Goal: Task Accomplishment & Management: Manage account settings

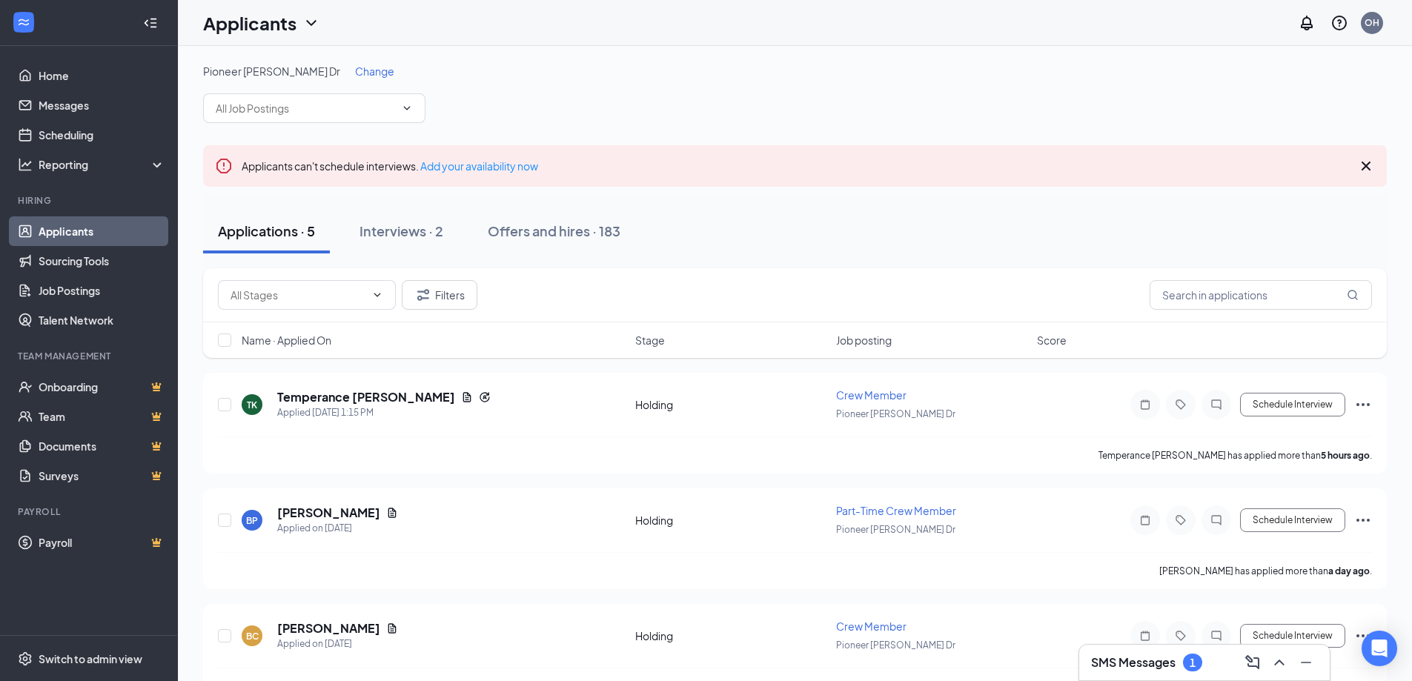
click at [297, 245] on button "Applications · 5" at bounding box center [266, 231] width 127 height 44
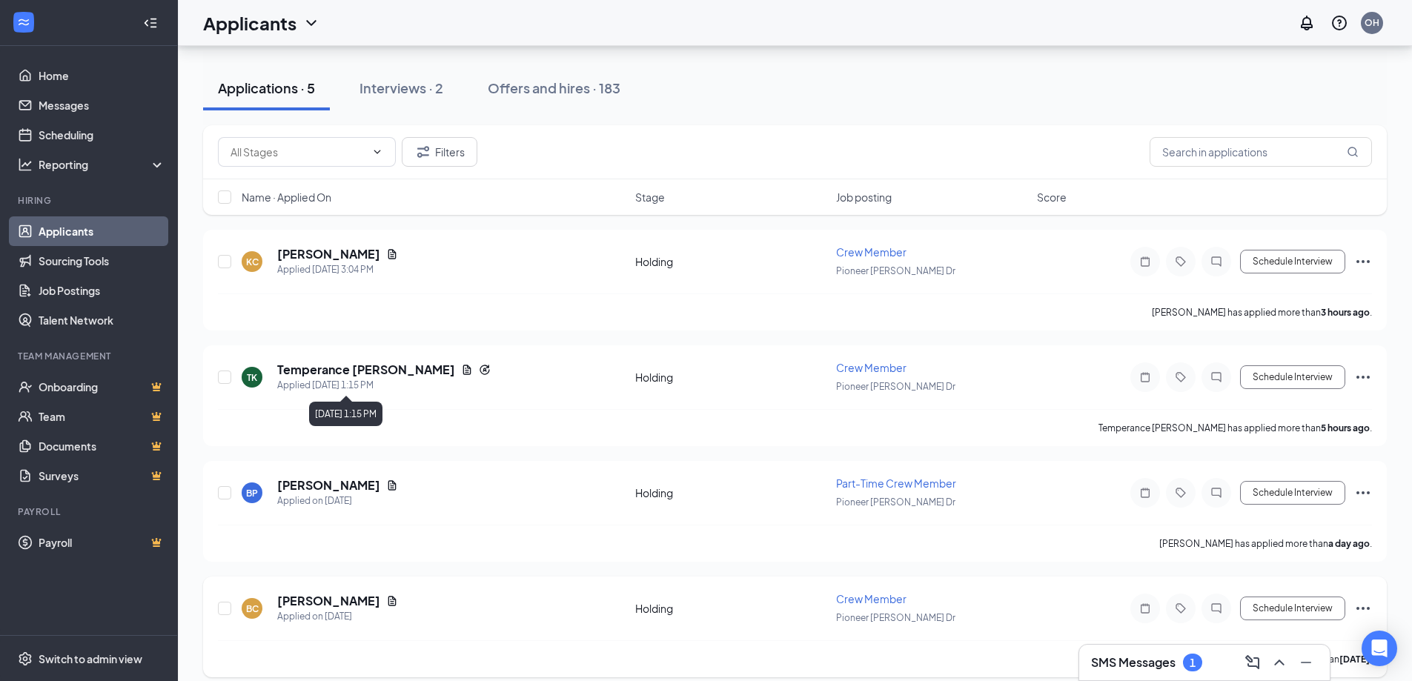
scroll to position [148, 0]
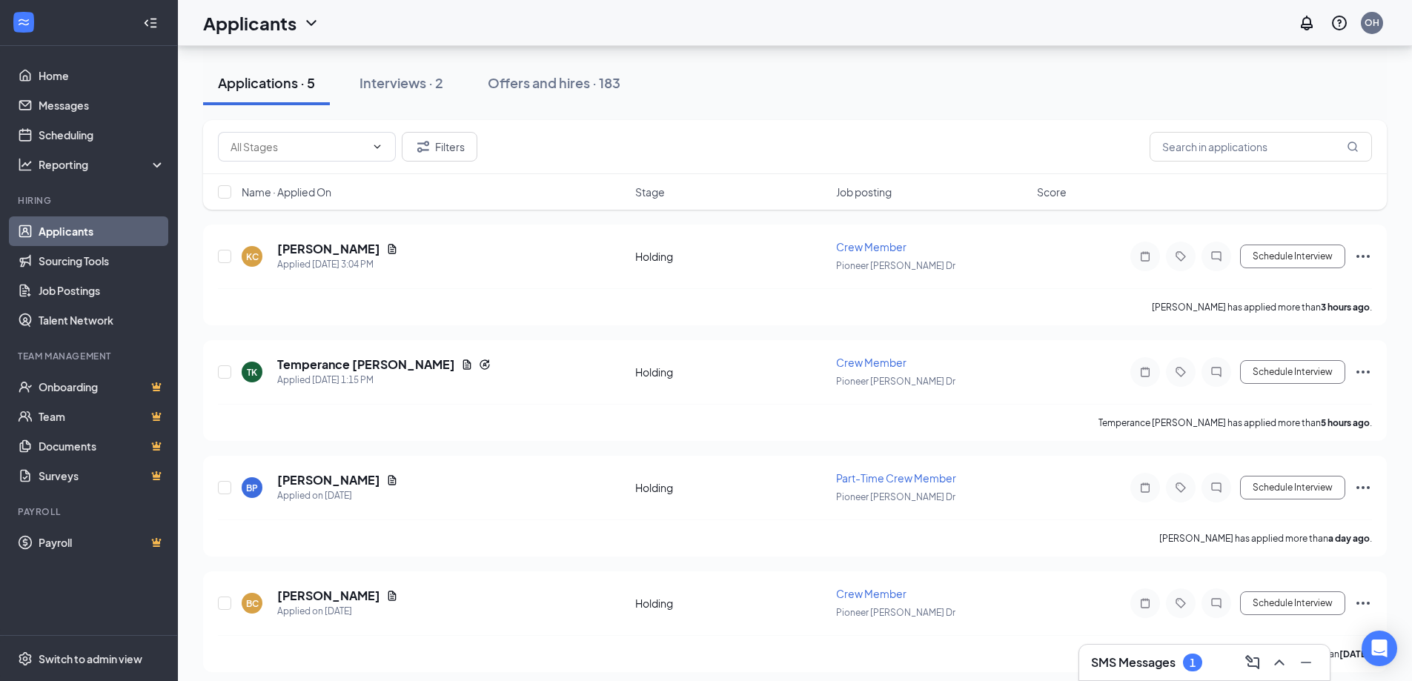
click at [1181, 663] on div "SMS Messages 1" at bounding box center [1146, 663] width 111 height 18
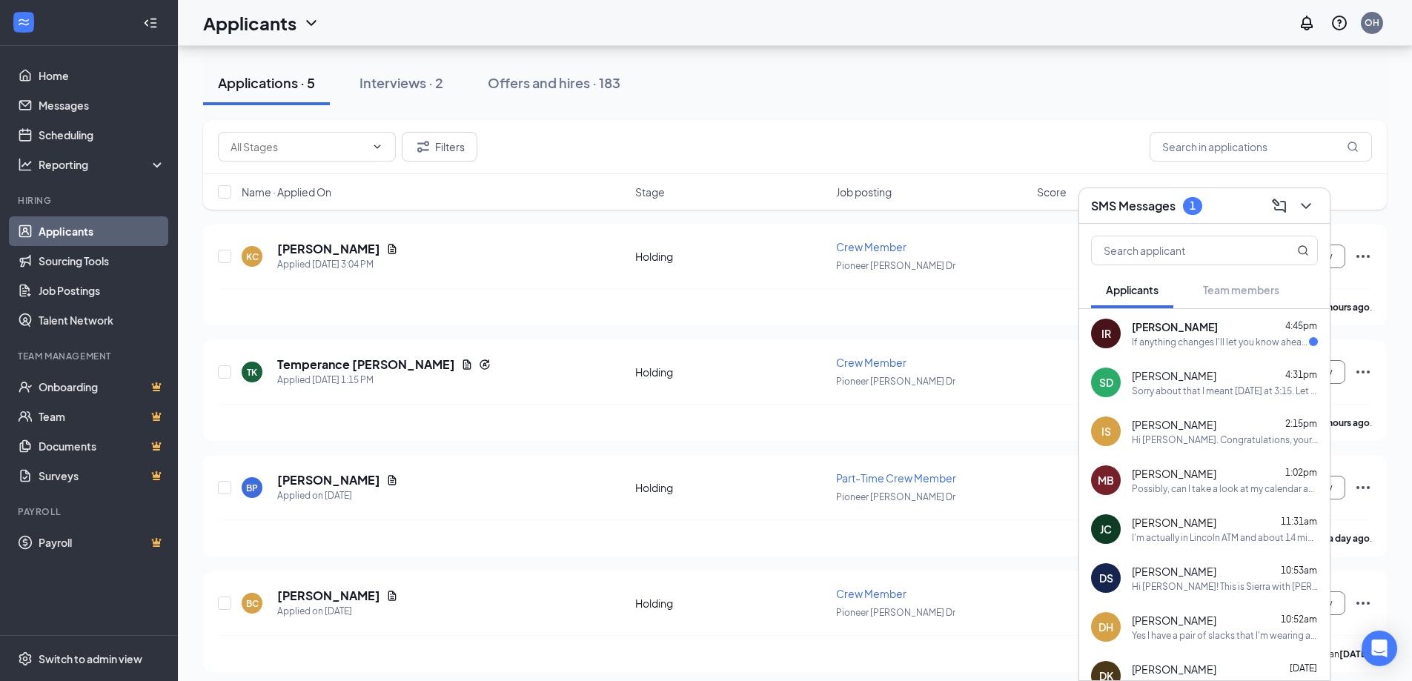
click at [1264, 336] on div "If anything changes I'll let you know ahead of time" at bounding box center [1220, 342] width 177 height 13
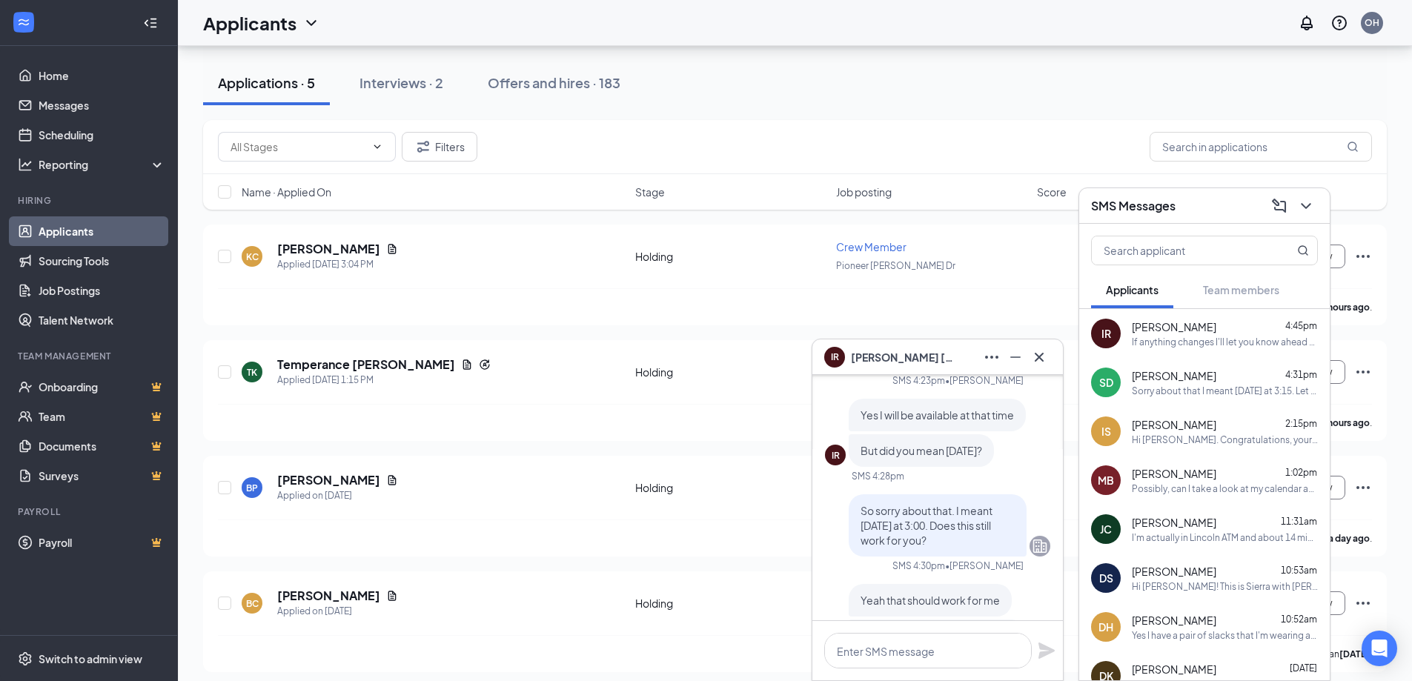
scroll to position [0, 0]
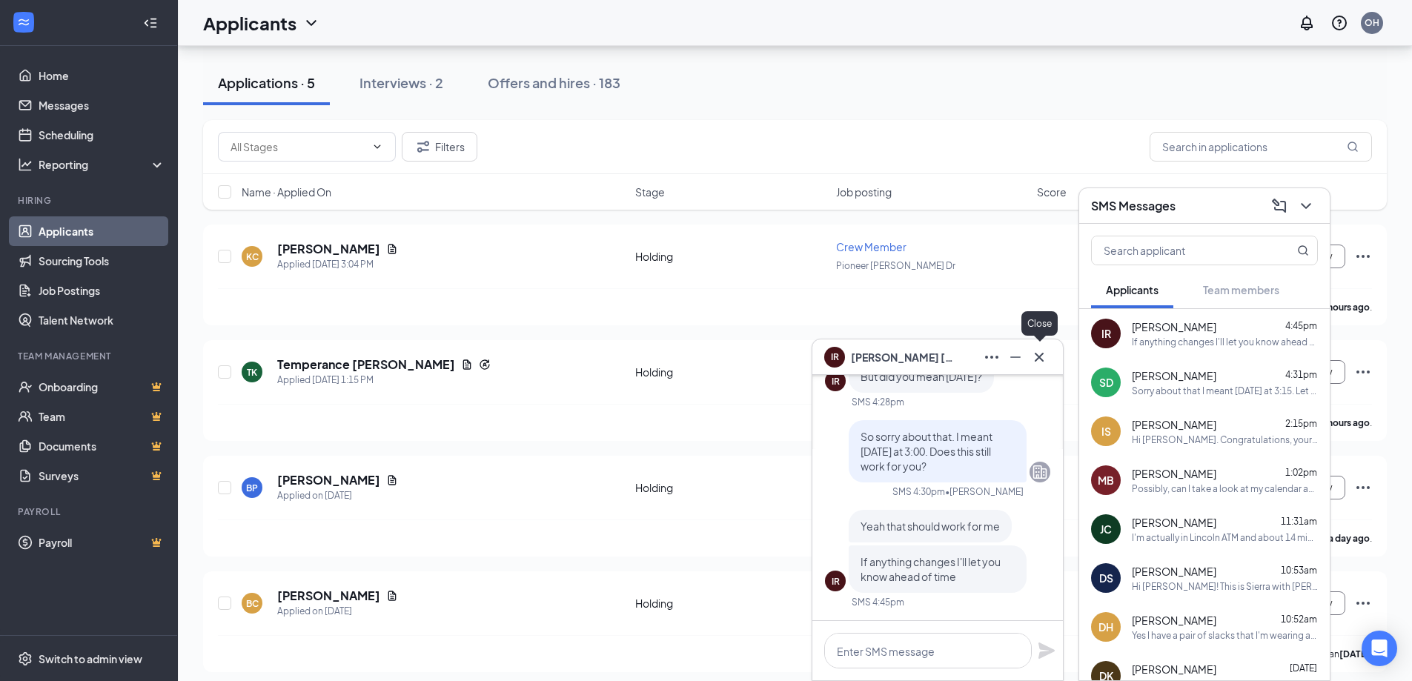
click at [1040, 359] on icon "Cross" at bounding box center [1040, 357] width 18 height 18
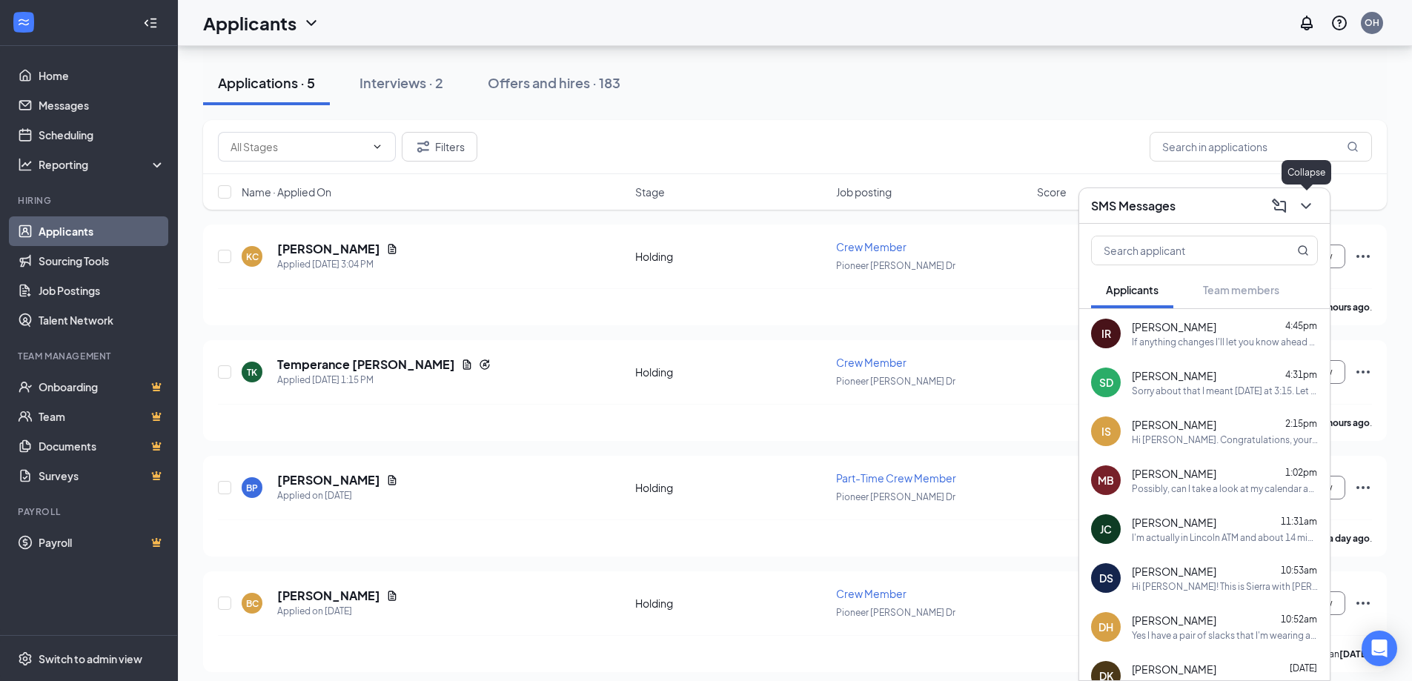
click at [1306, 194] on button at bounding box center [1307, 206] width 24 height 24
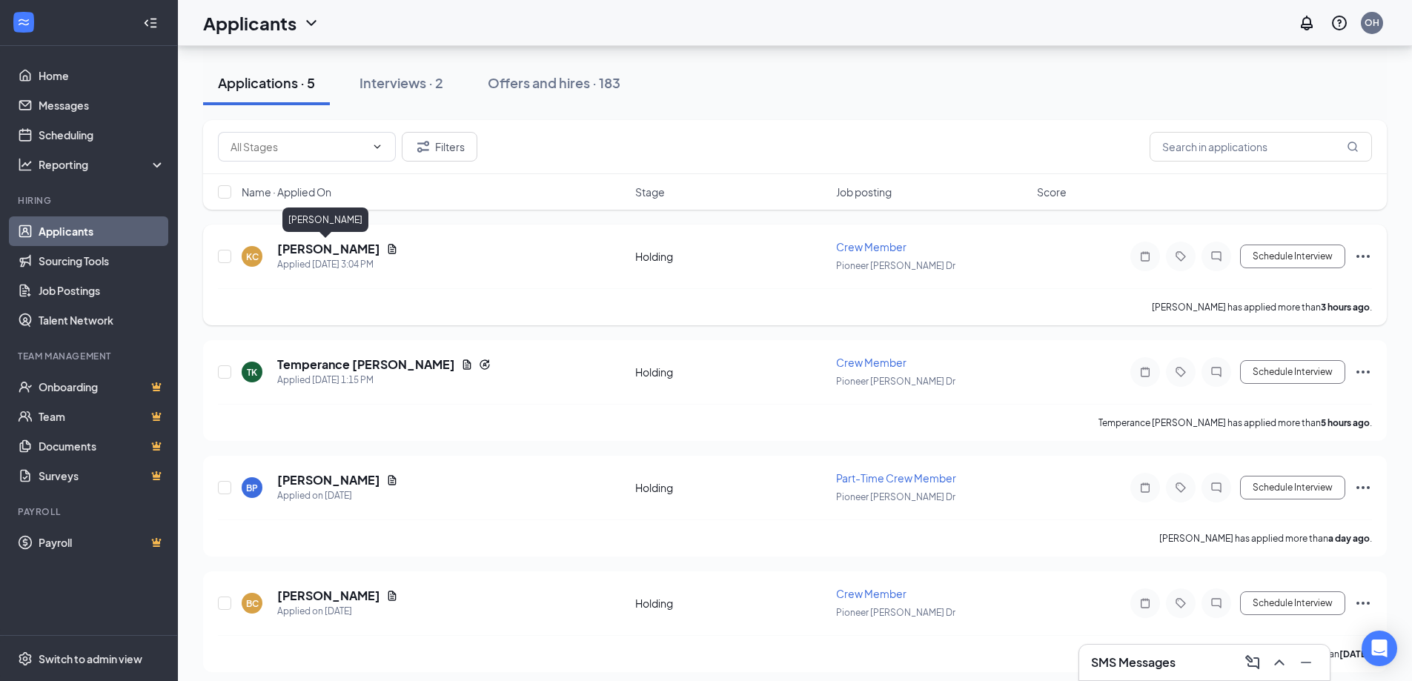
click at [320, 245] on h5 "[PERSON_NAME]" at bounding box center [328, 249] width 103 height 16
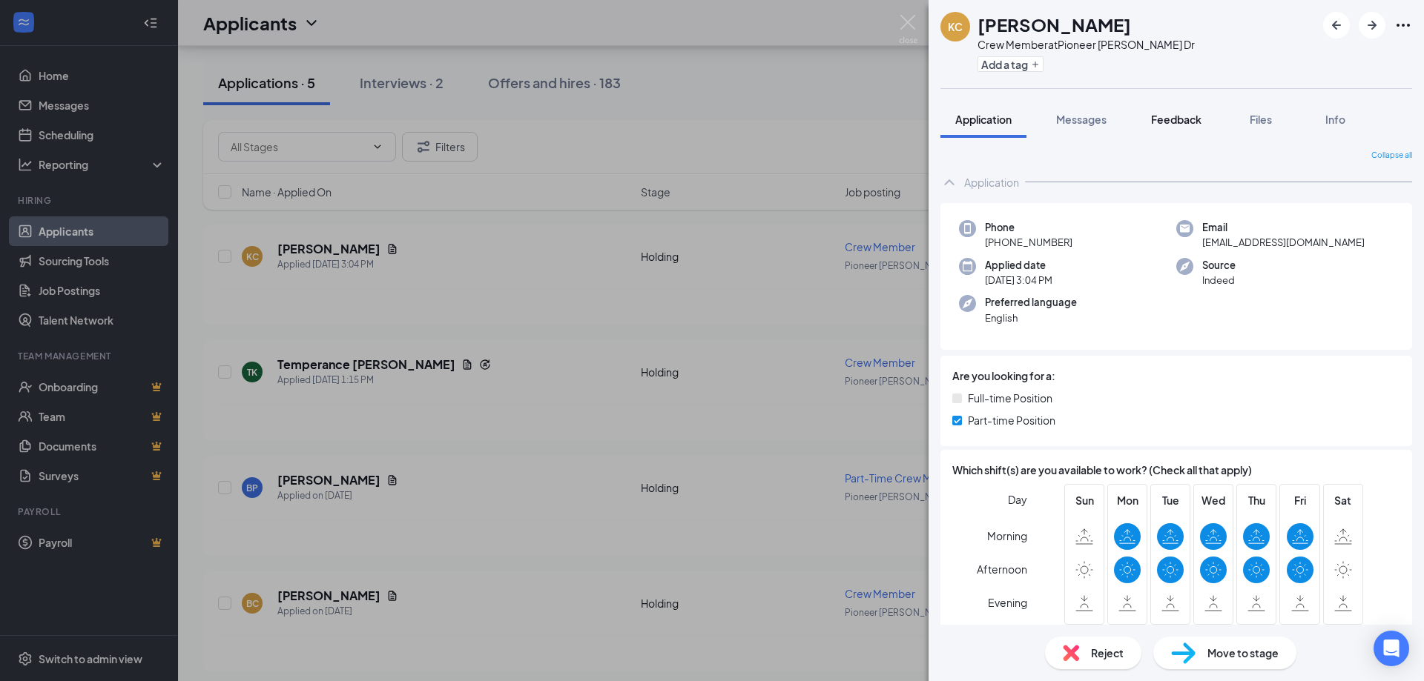
click at [1186, 130] on button "Feedback" at bounding box center [1176, 119] width 80 height 37
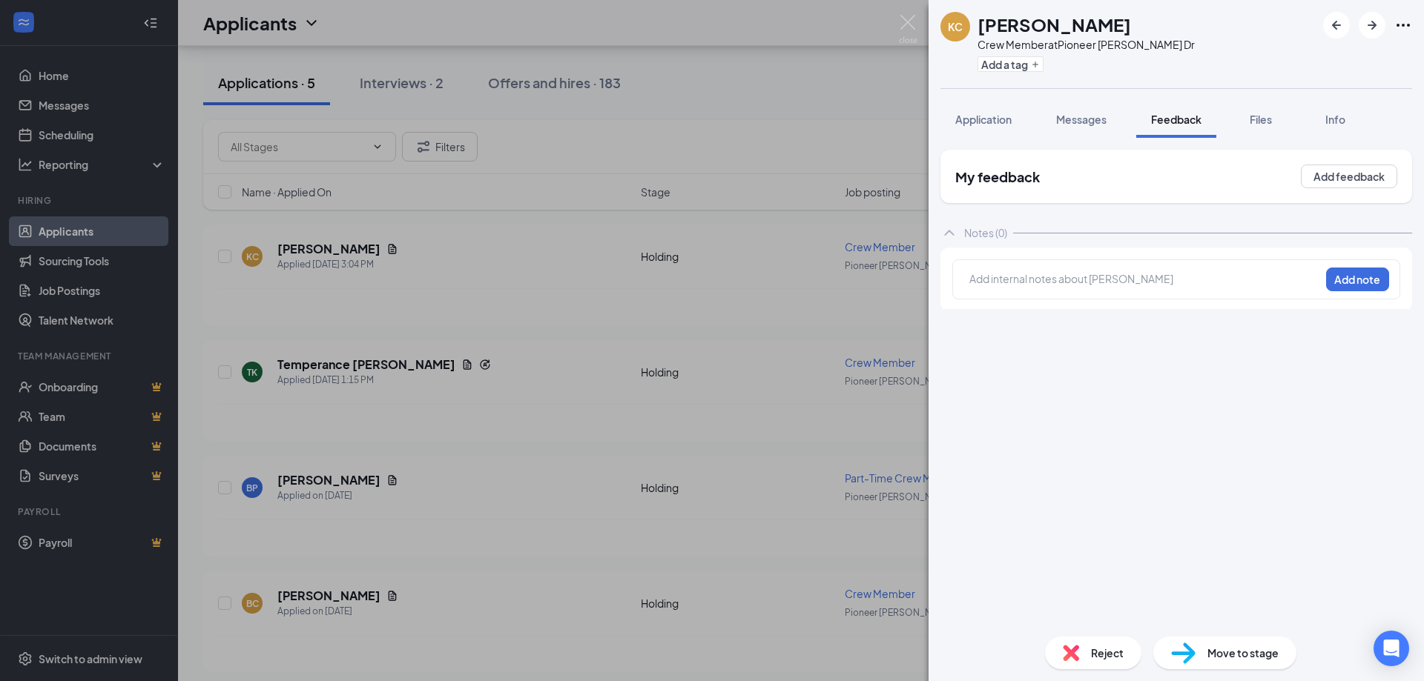
click at [1087, 277] on div at bounding box center [1144, 279] width 349 height 16
click at [1374, 281] on button "Add note" at bounding box center [1357, 280] width 63 height 24
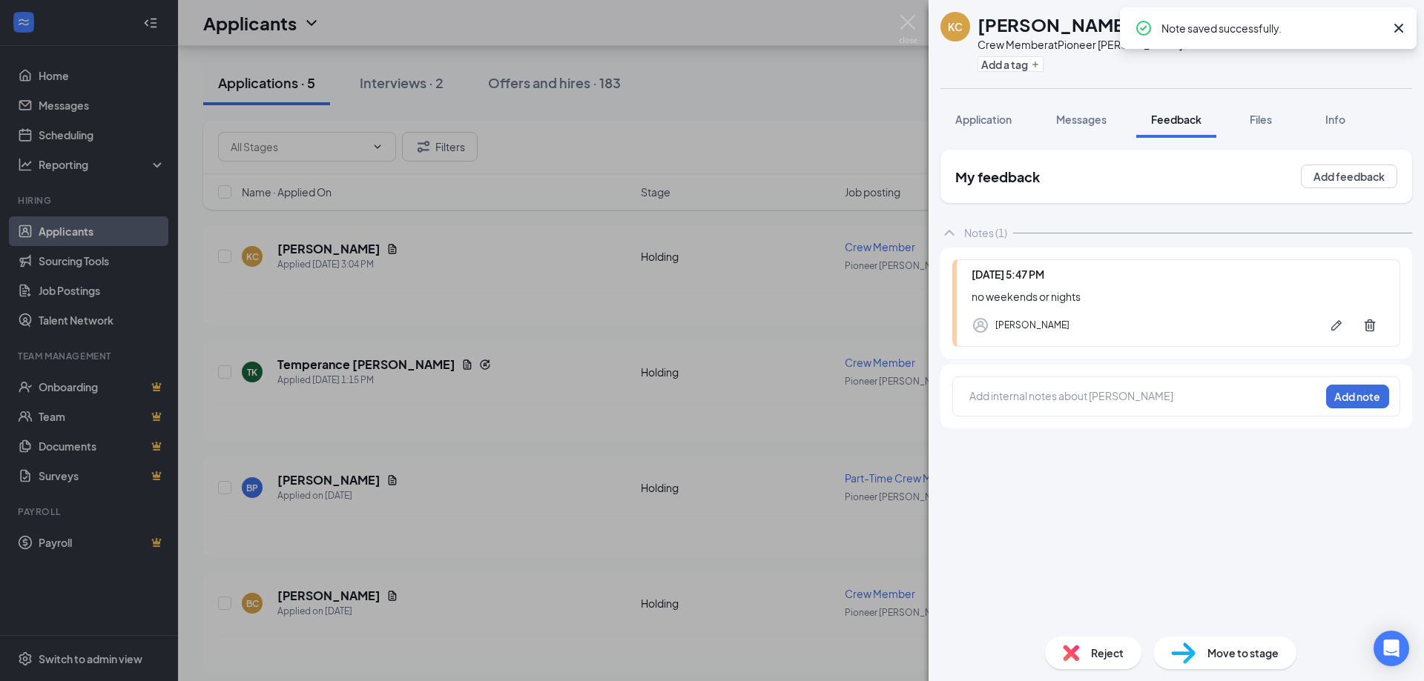
click at [1064, 650] on img at bounding box center [1071, 653] width 16 height 16
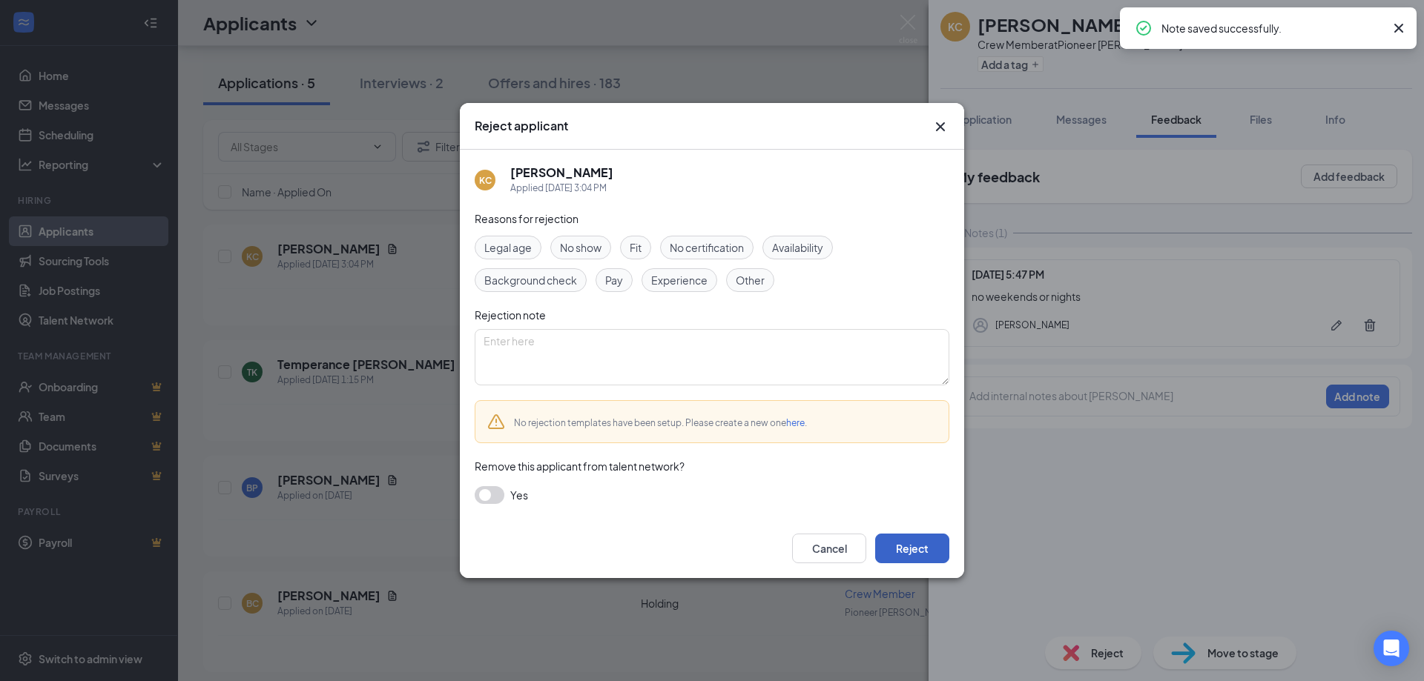
click at [894, 541] on button "Reject" at bounding box center [912, 549] width 74 height 30
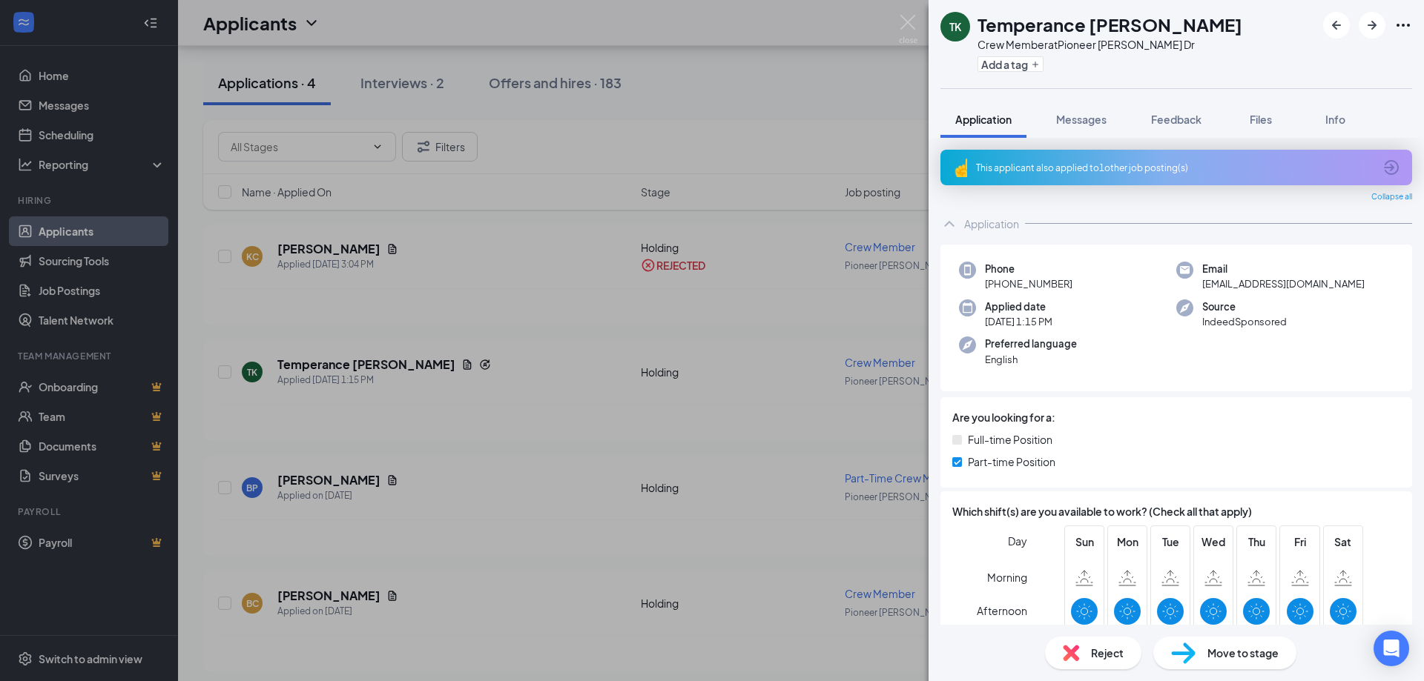
click at [719, 572] on div "TK Temperance Kazakevicius Crew Member at [GEOGRAPHIC_DATA][PERSON_NAME] Dr Add…" at bounding box center [712, 340] width 1424 height 681
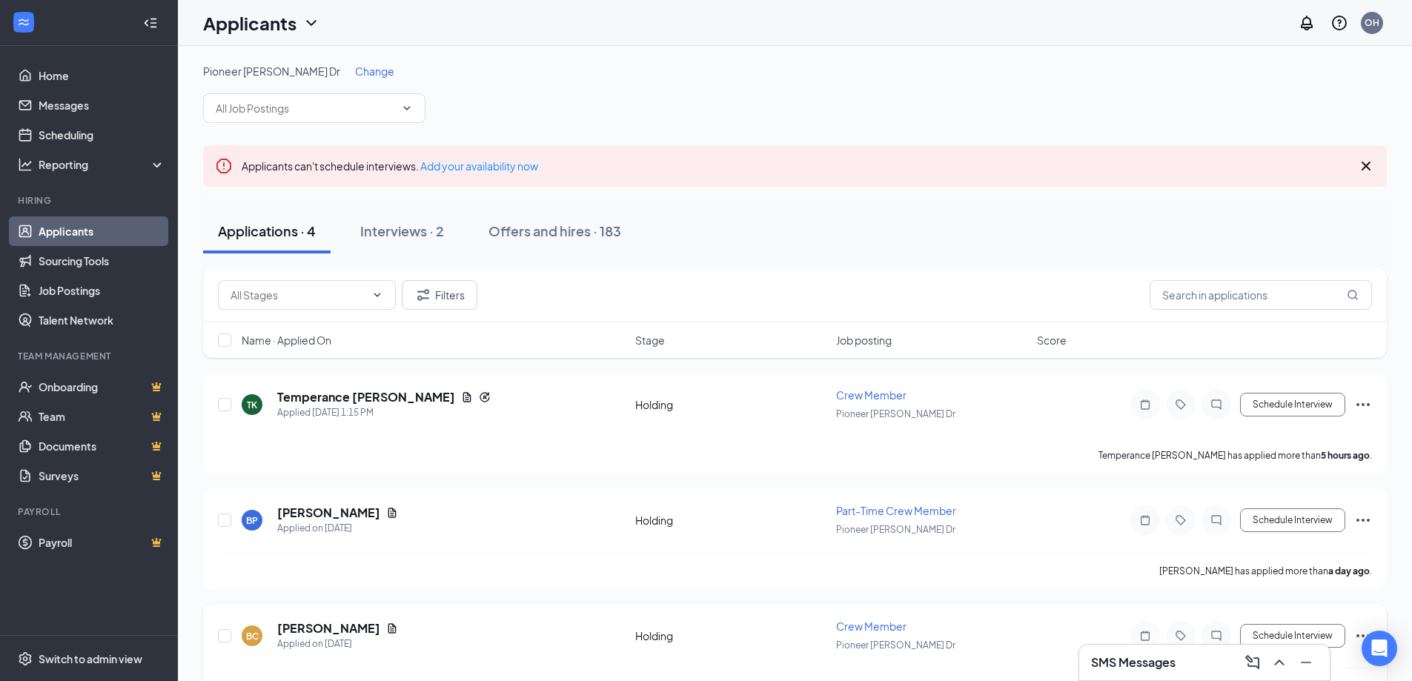
scroll to position [74, 0]
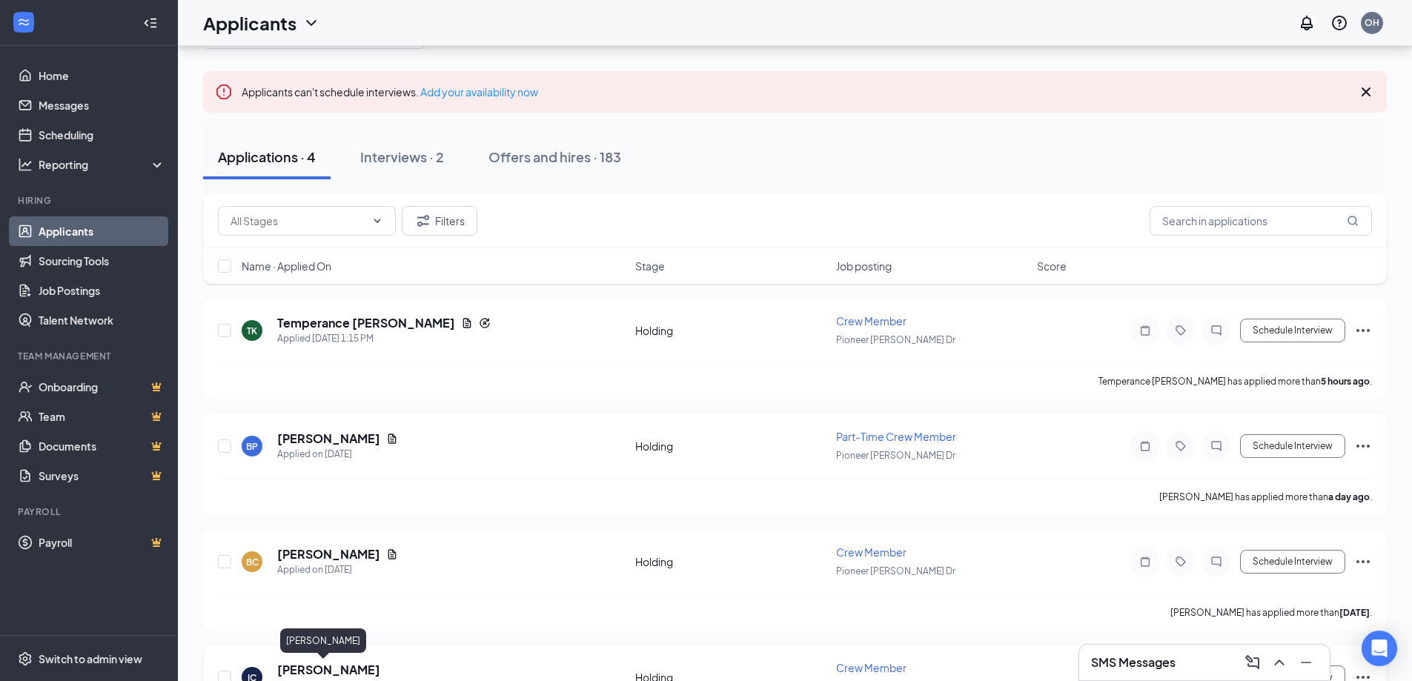
click at [301, 664] on h5 "[PERSON_NAME]" at bounding box center [328, 670] width 103 height 16
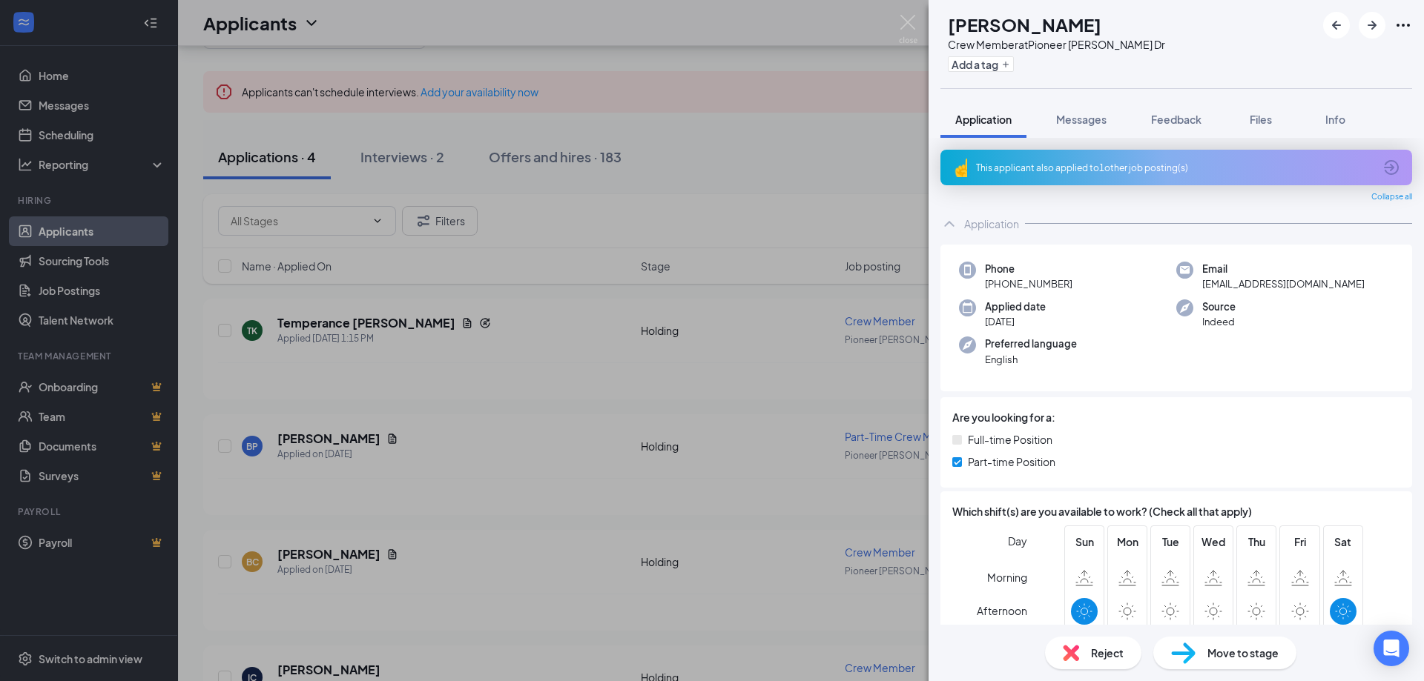
click at [1005, 175] on div "This applicant also applied to 1 other job posting(s)" at bounding box center [1176, 168] width 472 height 36
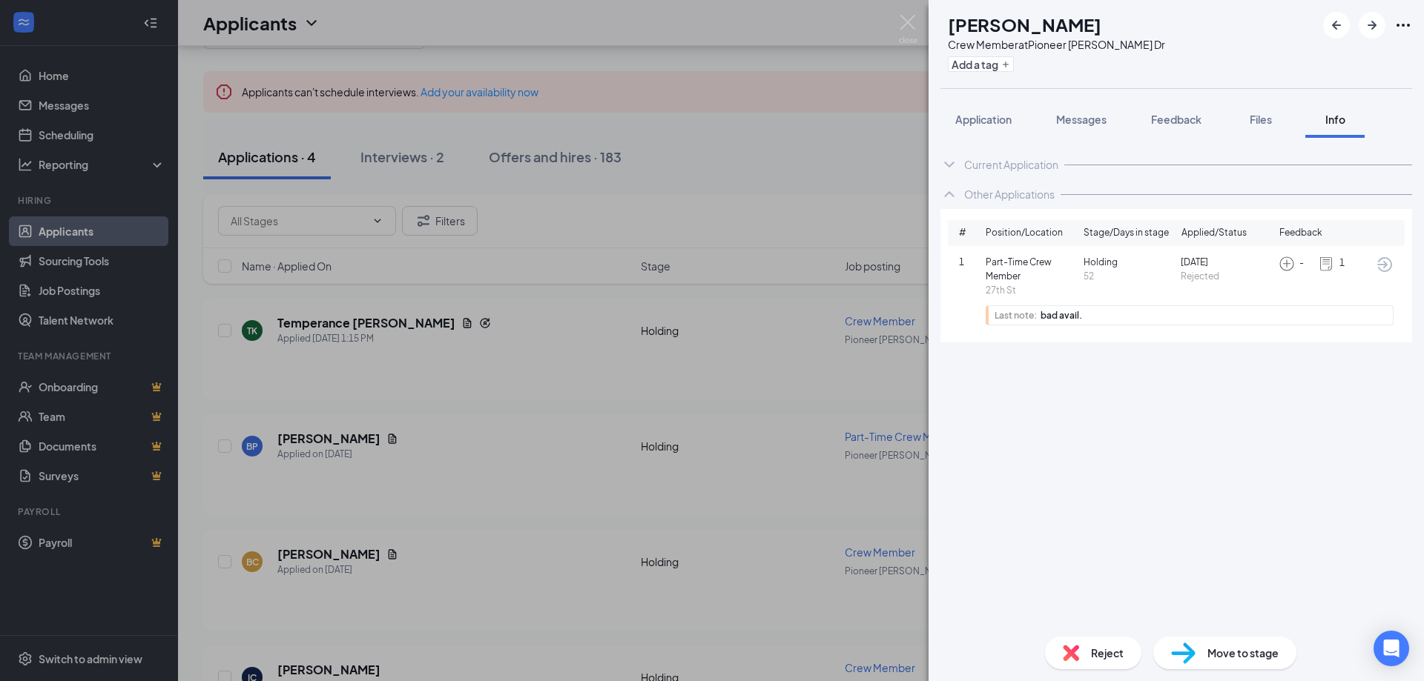
click at [872, 147] on div "IC [PERSON_NAME] Crew Member at [STREET_ADDRESS][PERSON_NAME] Add a tag Applica…" at bounding box center [712, 340] width 1424 height 681
